Goal: Task Accomplishment & Management: Complete application form

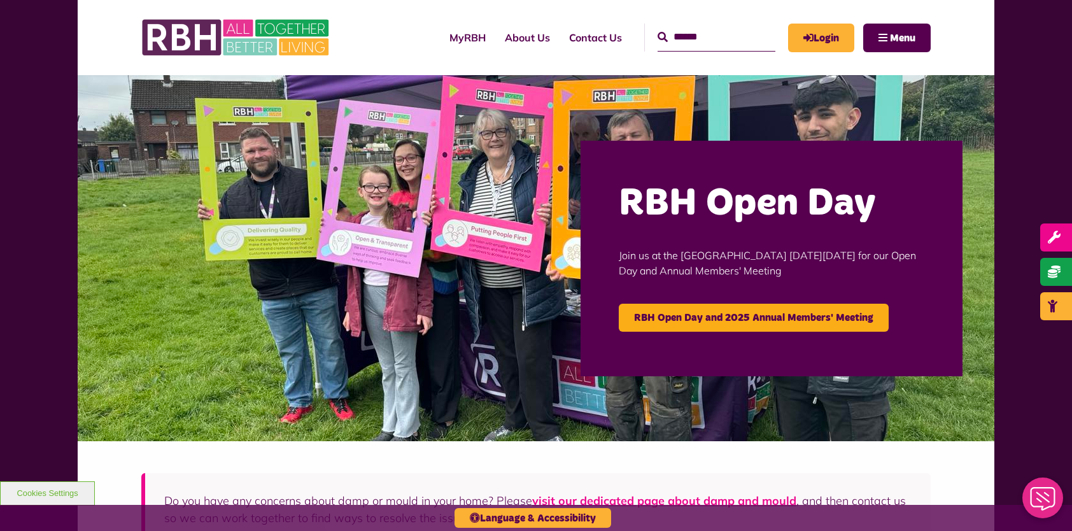
click at [697, 38] on input "text" at bounding box center [717, 37] width 118 height 27
type input "**********"
click at [658, 30] on button "Search" at bounding box center [663, 37] width 10 height 15
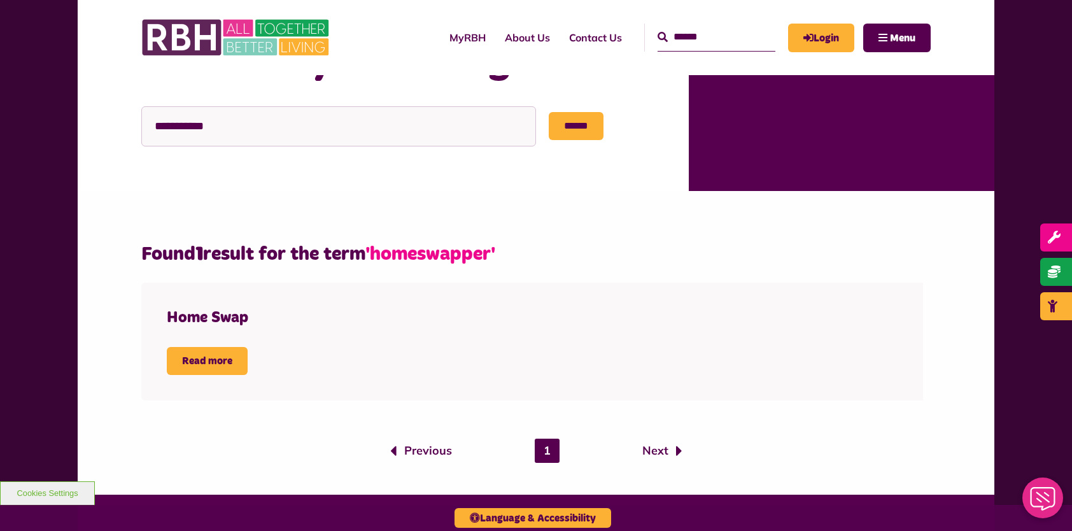
scroll to position [318, 0]
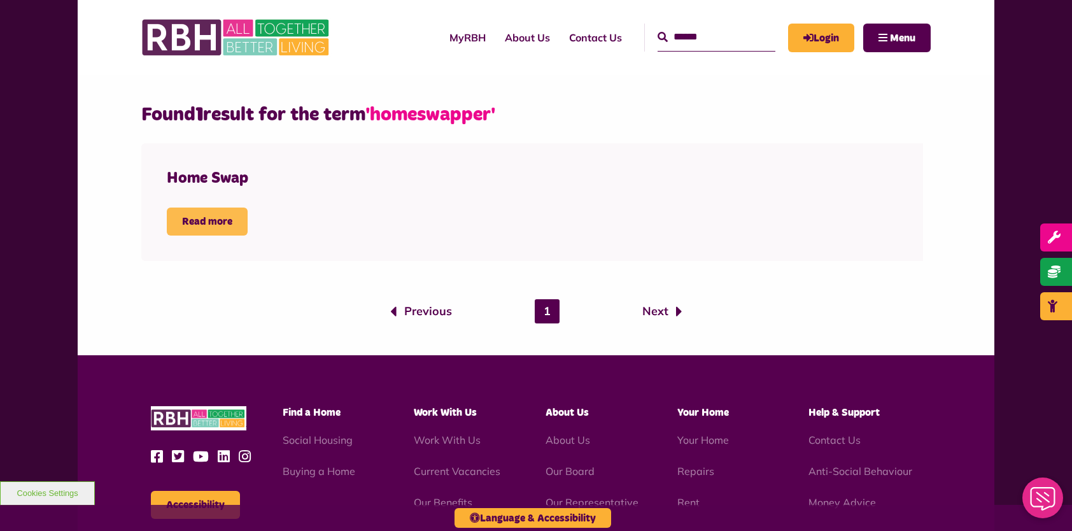
click at [222, 217] on link "Read more" at bounding box center [207, 222] width 81 height 28
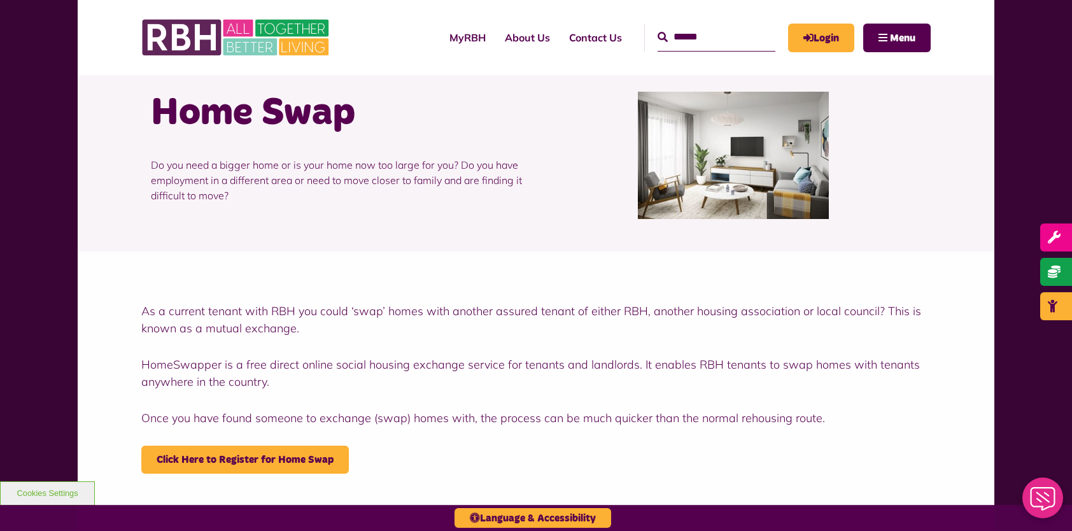
scroll to position [127, 0]
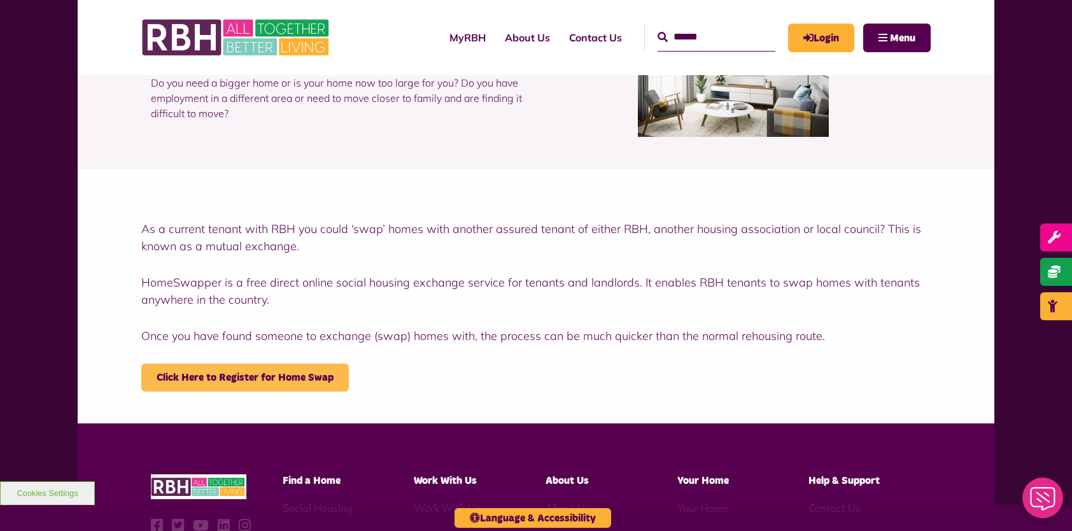
click at [236, 380] on link "Click Here to Register for Home Swap" at bounding box center [245, 378] width 208 height 28
